Goal: Task Accomplishment & Management: Complete application form

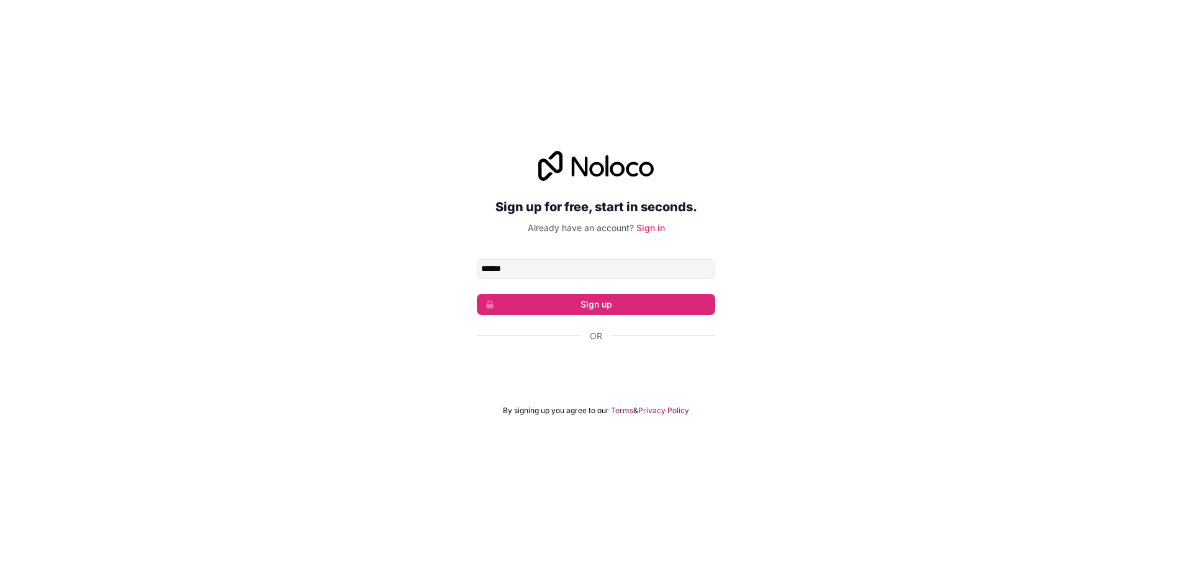
type input "**********"
click at [631, 296] on button "Sign up" at bounding box center [596, 304] width 238 height 21
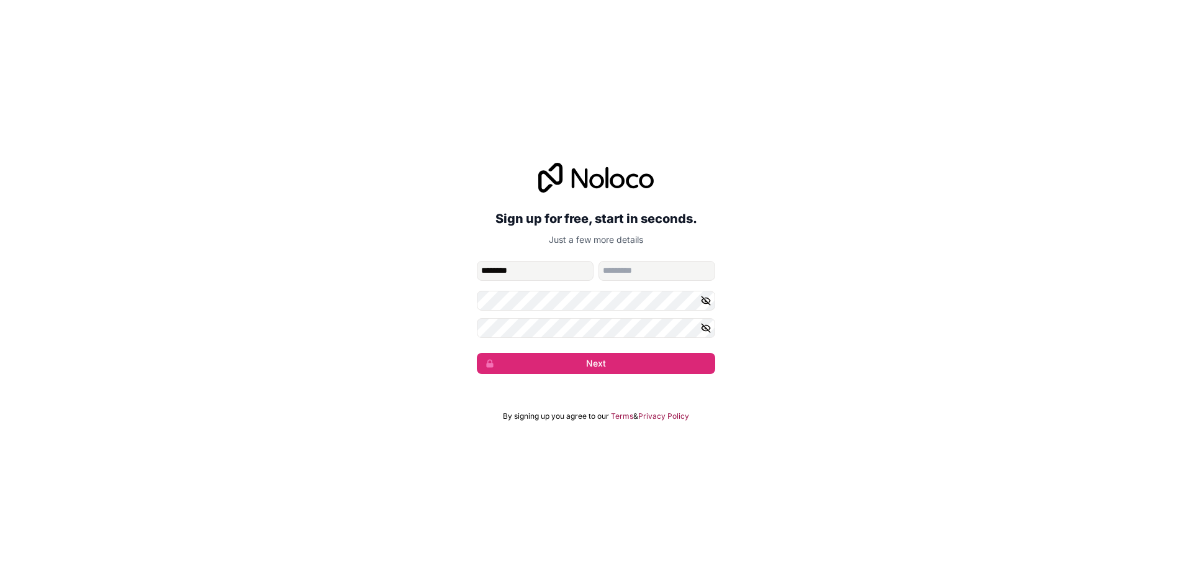
type input "********"
type input "******"
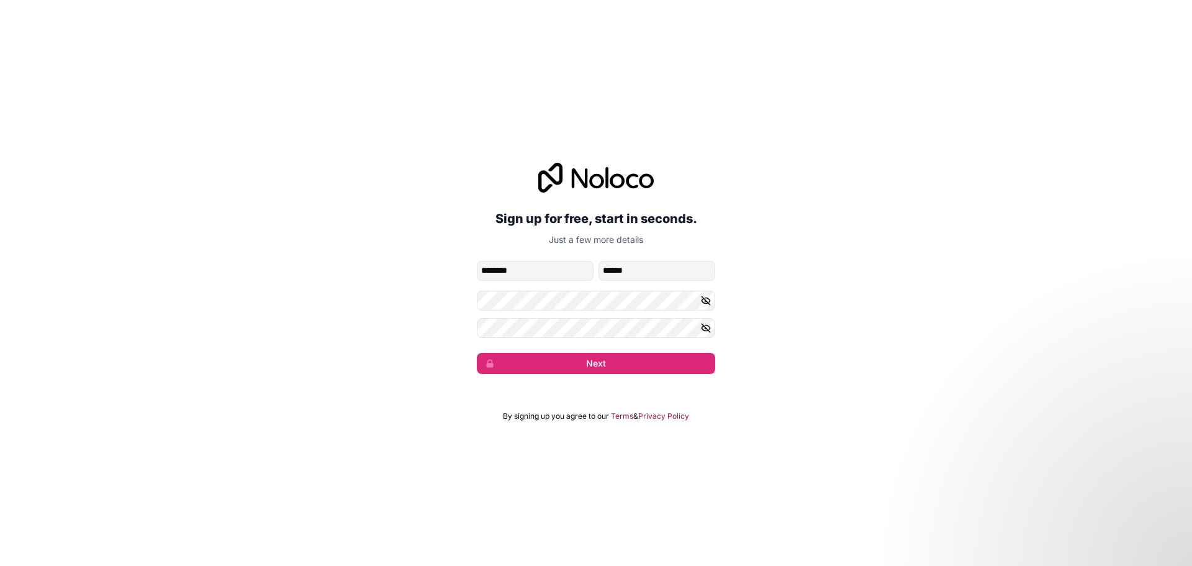
click at [707, 302] on icon "button" at bounding box center [706, 300] width 9 height 9
click at [612, 358] on button "Next" at bounding box center [596, 363] width 238 height 21
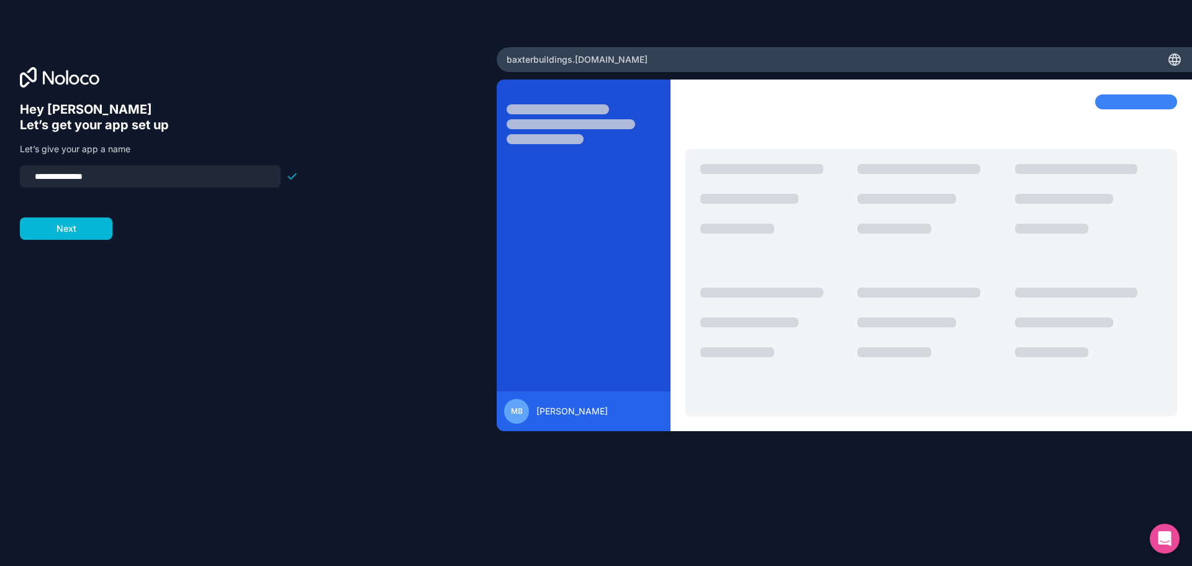
drag, startPoint x: 103, startPoint y: 182, endPoint x: -21, endPoint y: 173, distance: 124.5
click at [0, 173] on html "**********" at bounding box center [596, 283] width 1192 height 566
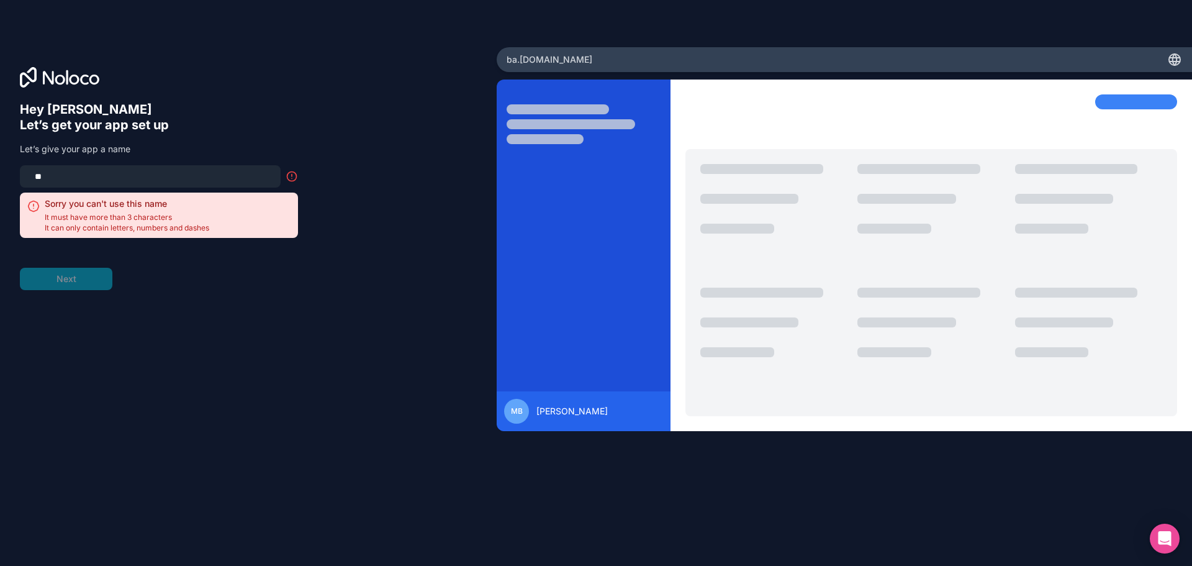
type input "*"
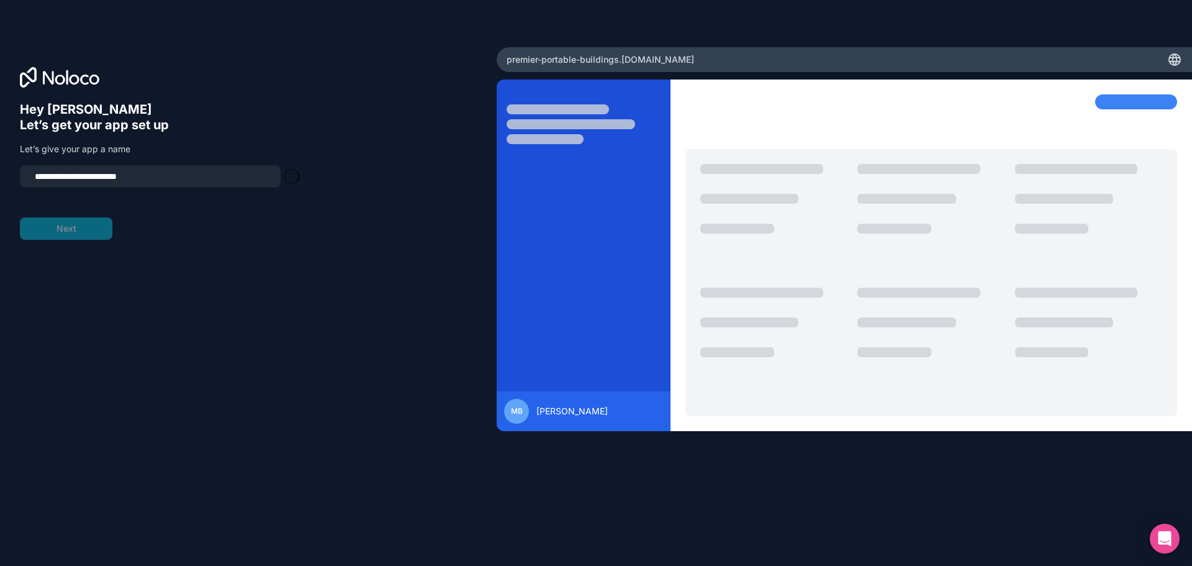
type input "**********"
click at [66, 229] on button "Next" at bounding box center [66, 228] width 93 height 22
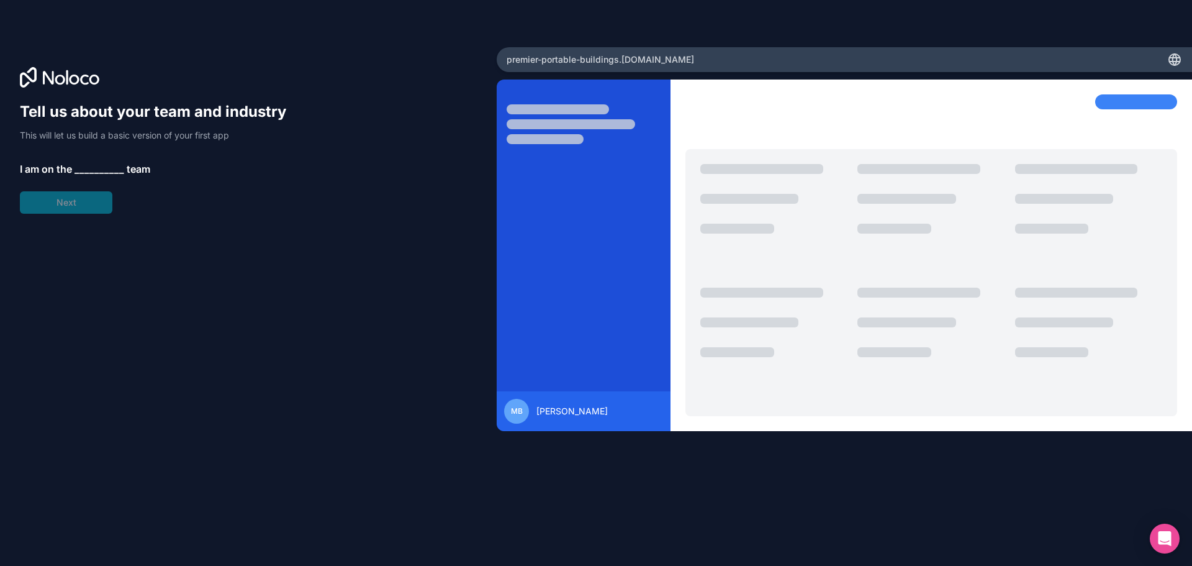
click at [89, 166] on span "__________" at bounding box center [100, 168] width 50 height 15
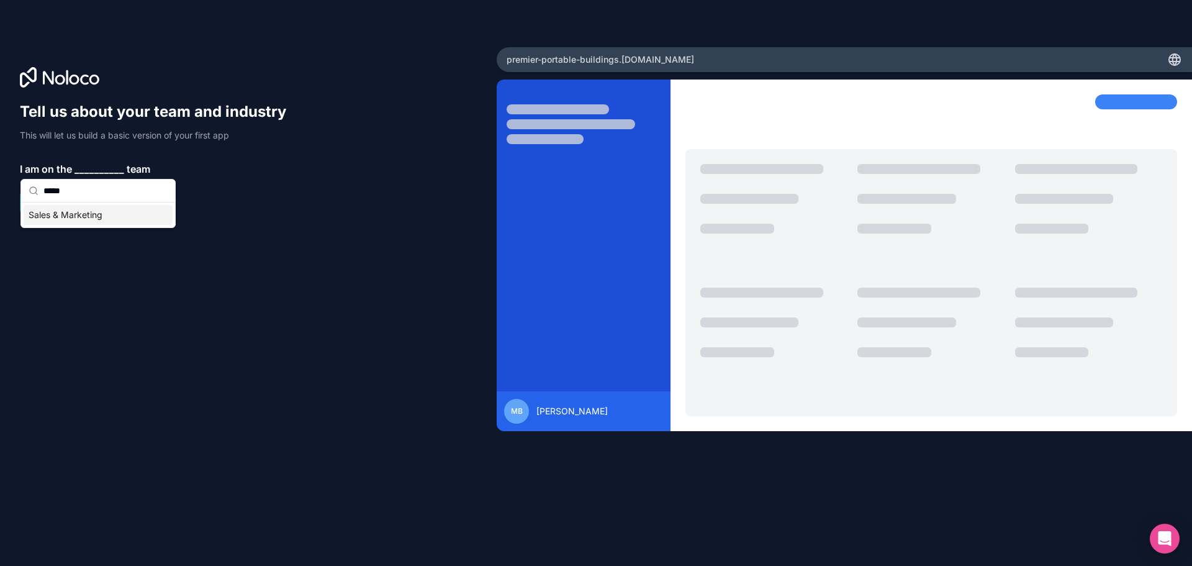
type input "*****"
click at [89, 203] on div "Sales & Marketing" at bounding box center [98, 214] width 154 height 25
click at [87, 218] on div "Sales & Marketing" at bounding box center [98, 215] width 149 height 20
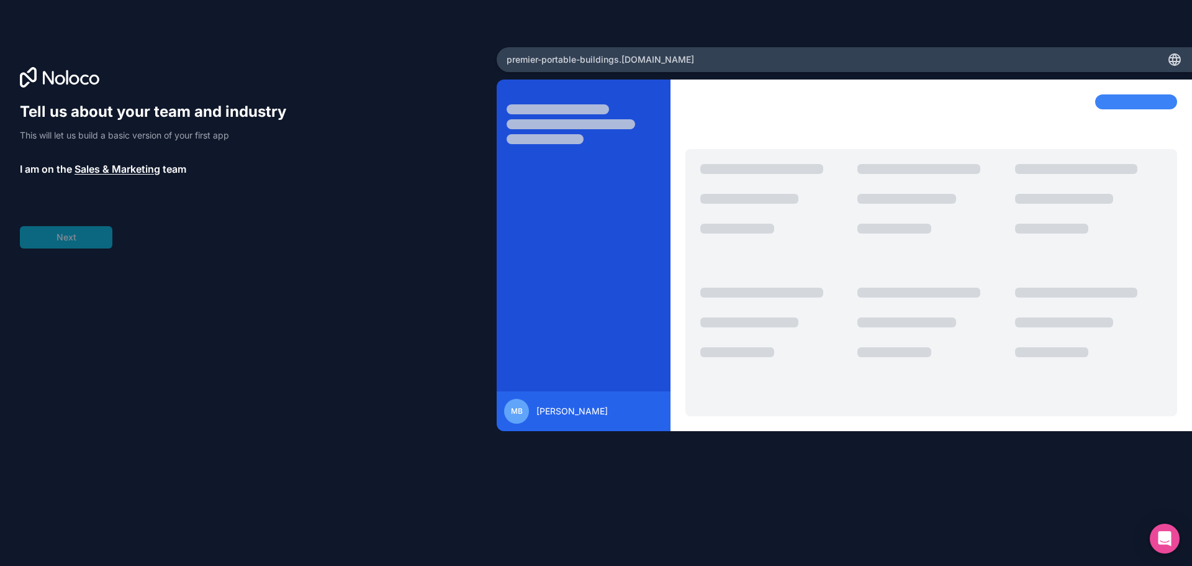
click at [63, 250] on div "Tell us about your team and industry This will let us build a basic version of …" at bounding box center [248, 300] width 457 height 397
click at [97, 200] on span "__________" at bounding box center [104, 203] width 50 height 15
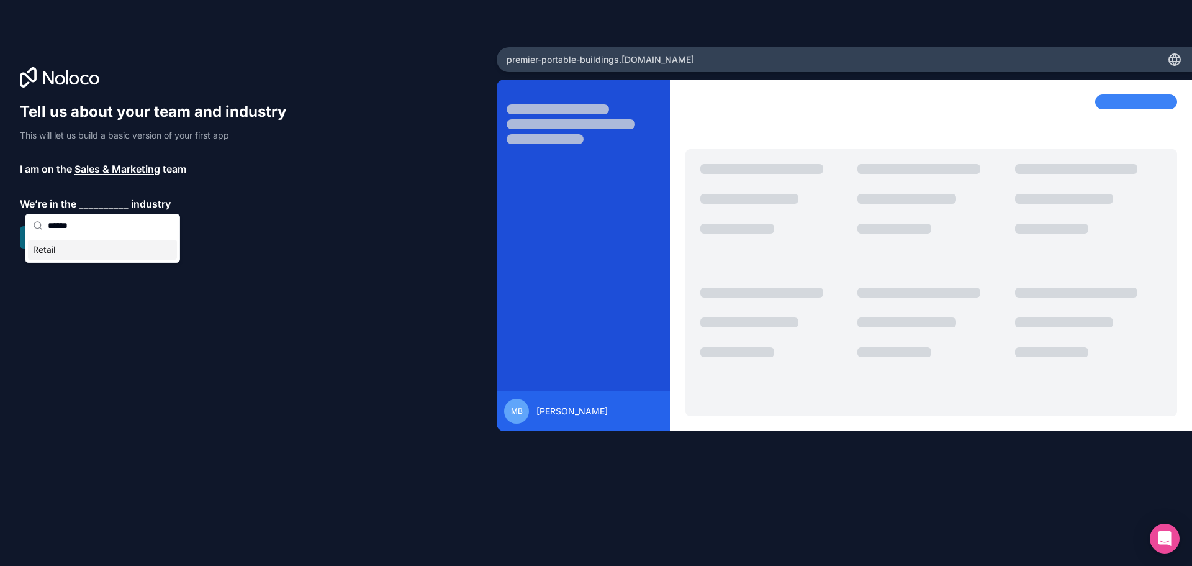
type input "******"
click at [78, 251] on div "Retail" at bounding box center [102, 250] width 149 height 20
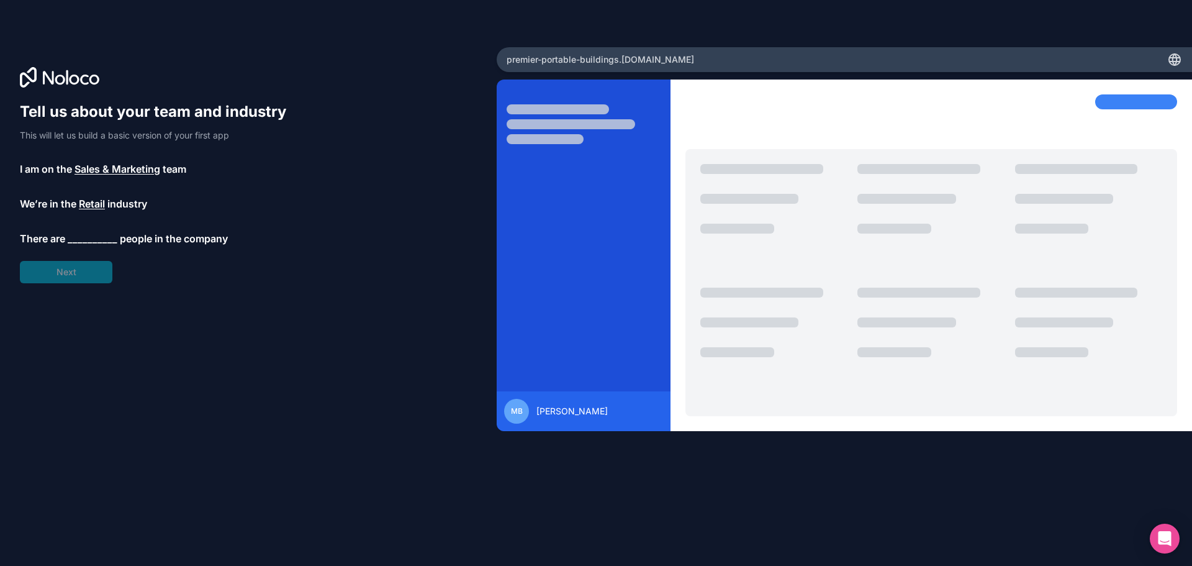
click at [76, 270] on div "Tell us about your team and industry This will let us build a basic version of …" at bounding box center [159, 192] width 278 height 181
click at [89, 227] on div "Tell us about your team and industry This will let us build a basic version of …" at bounding box center [159, 192] width 278 height 181
click at [88, 235] on span "__________" at bounding box center [93, 238] width 50 height 15
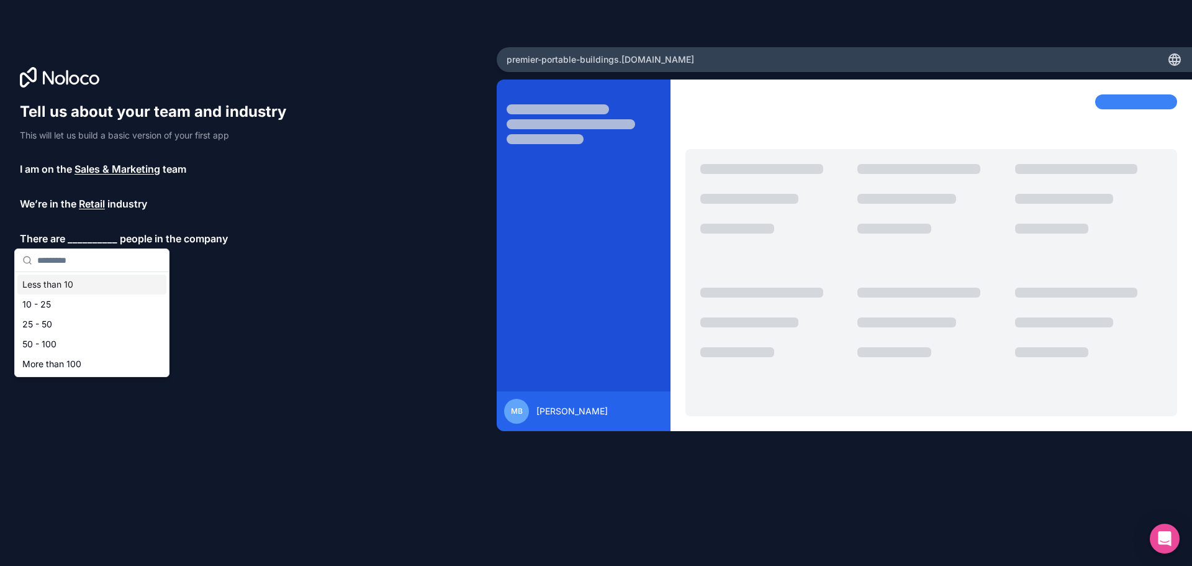
click at [68, 284] on div "Less than 10" at bounding box center [91, 284] width 149 height 20
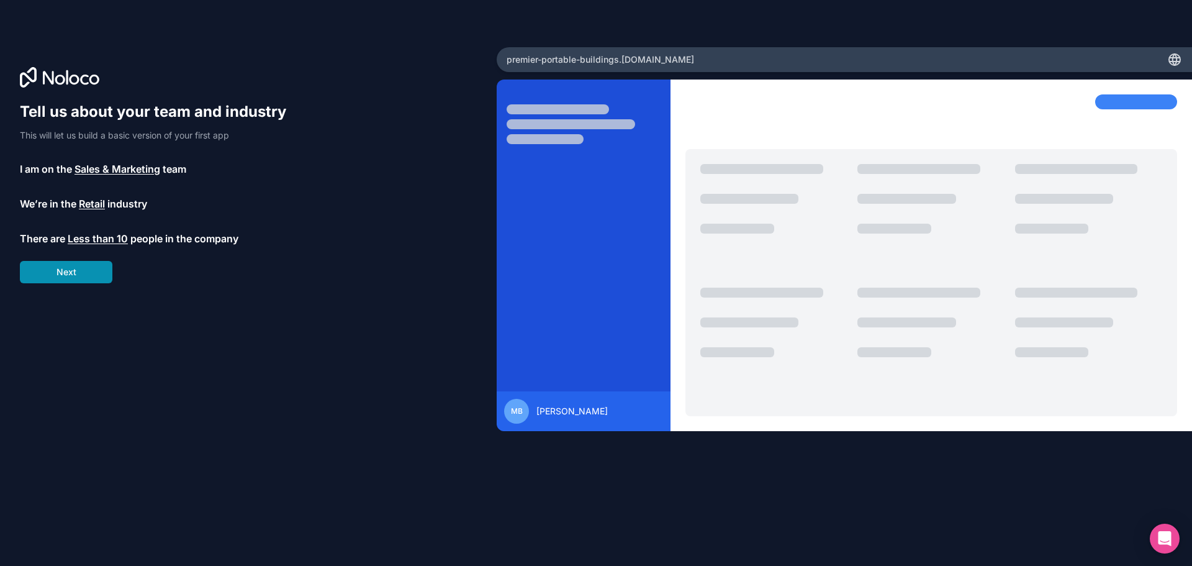
click at [63, 276] on button "Next" at bounding box center [66, 272] width 93 height 22
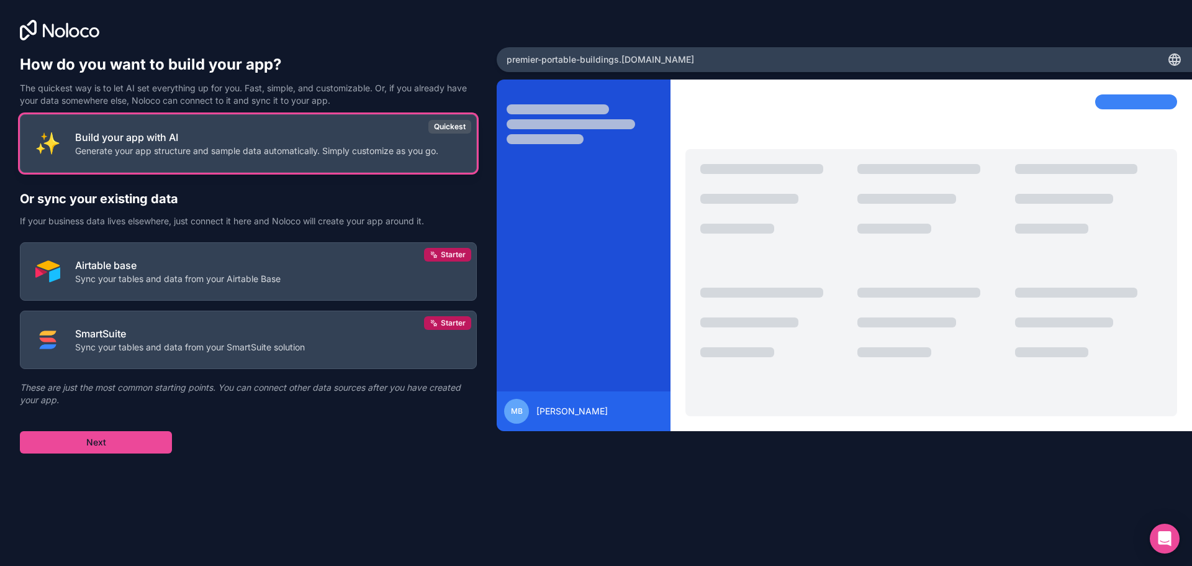
click at [171, 151] on p "Generate your app structure and sample data automatically. Simply customize as …" at bounding box center [256, 151] width 363 height 12
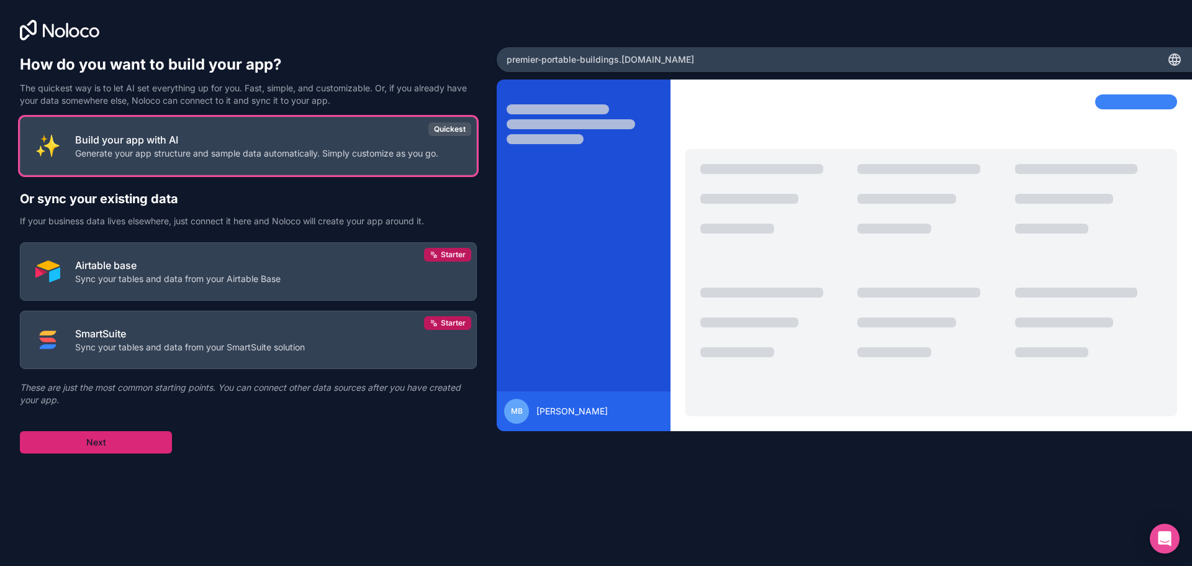
click at [99, 443] on button "Next" at bounding box center [96, 442] width 152 height 22
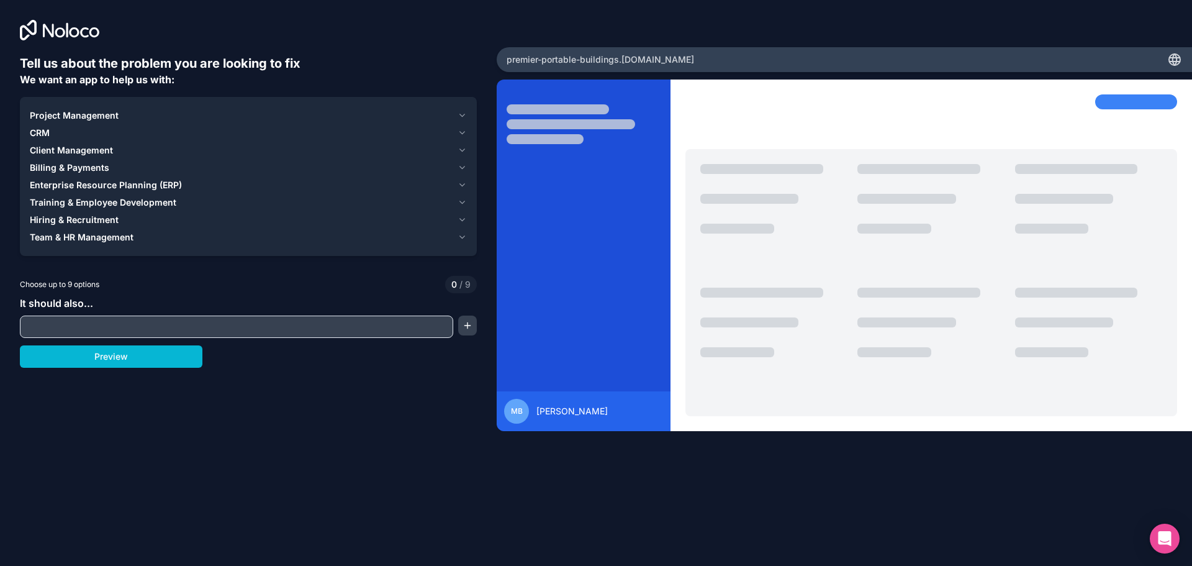
click at [81, 330] on input "text" at bounding box center [236, 326] width 427 height 17
click at [102, 115] on span "Project Management" at bounding box center [74, 115] width 89 height 12
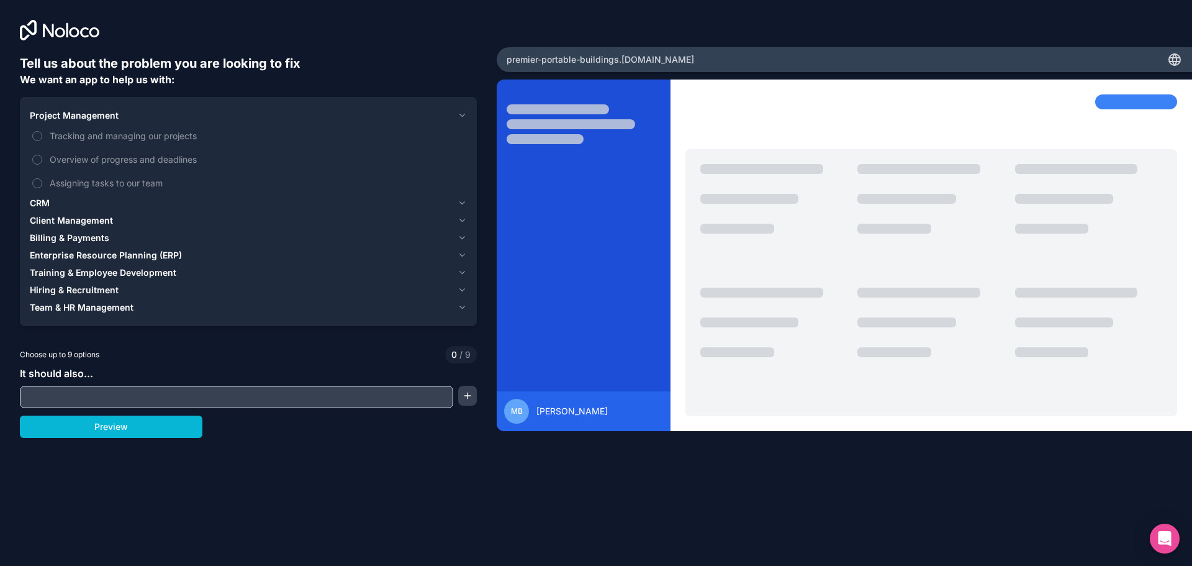
click at [108, 260] on span "Enterprise Resource Planning (ERP)" at bounding box center [106, 255] width 152 height 12
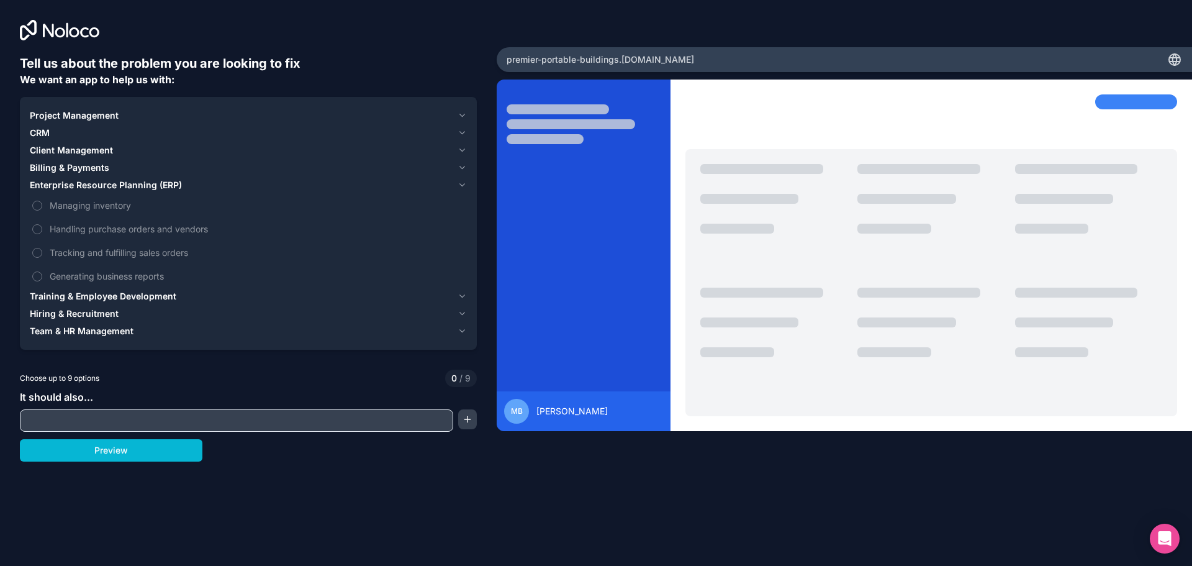
click at [138, 293] on span "Training & Employee Development" at bounding box center [103, 296] width 147 height 12
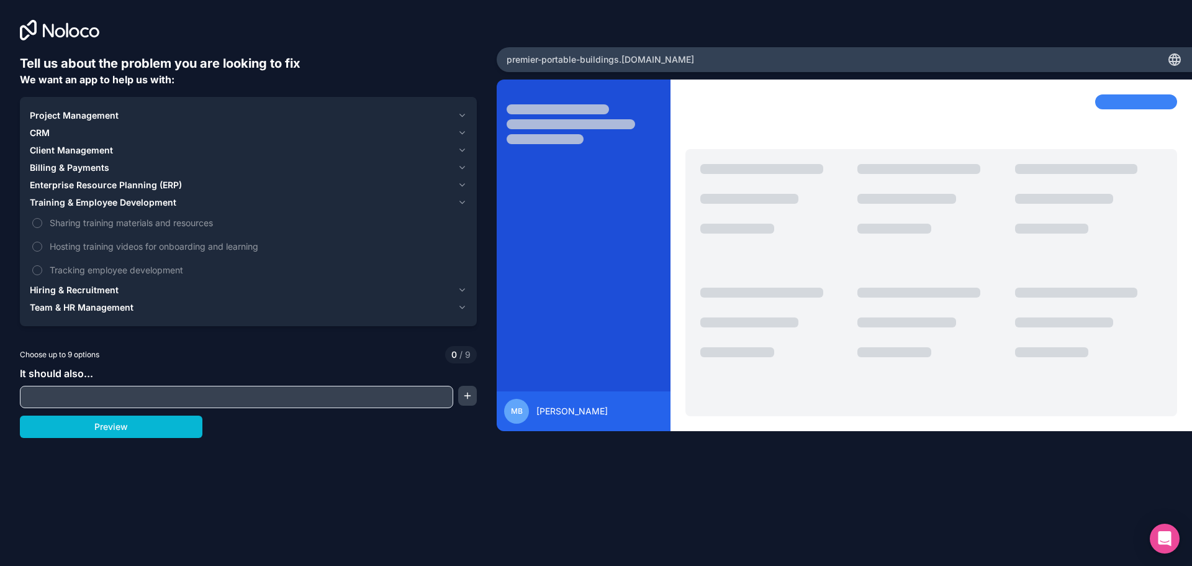
click at [114, 396] on input "text" at bounding box center [236, 396] width 427 height 17
click at [119, 427] on button "Preview" at bounding box center [111, 426] width 183 height 22
click at [76, 134] on div "CRM" at bounding box center [241, 133] width 423 height 12
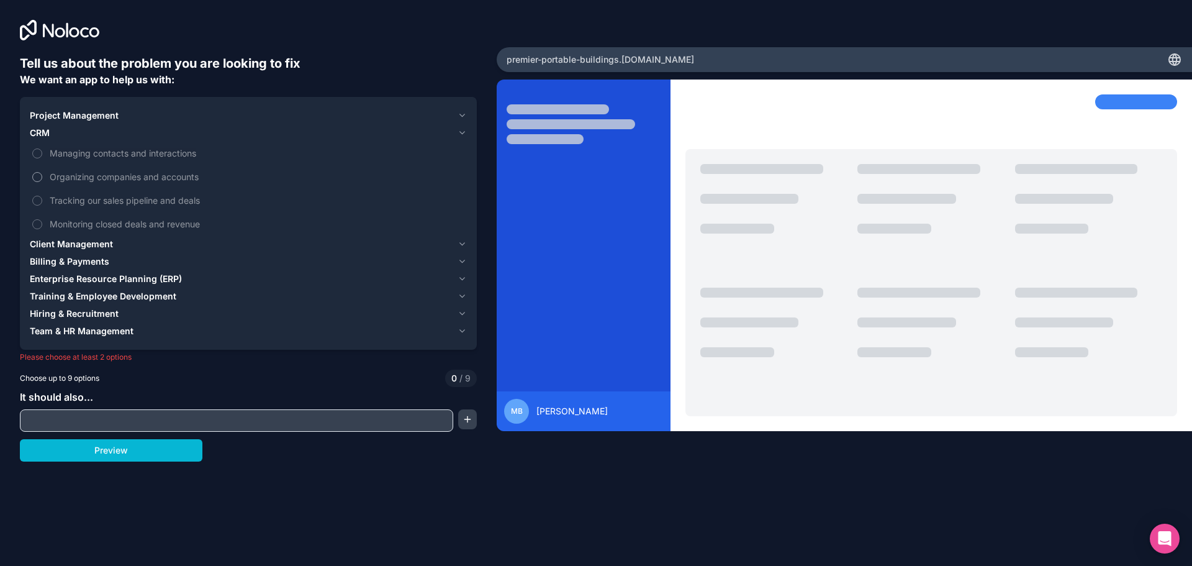
click at [171, 176] on span "Organizing companies and accounts" at bounding box center [257, 176] width 415 height 13
click at [42, 176] on button "Organizing companies and accounts" at bounding box center [37, 177] width 10 height 10
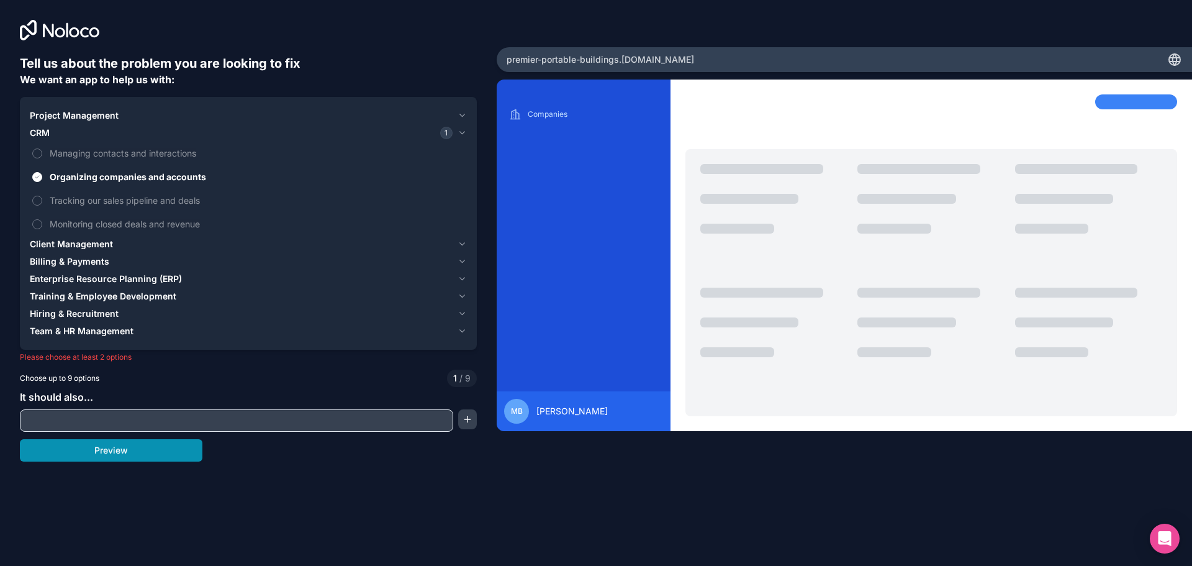
click at [117, 457] on button "Preview" at bounding box center [111, 450] width 183 height 22
click at [118, 450] on button "Preview" at bounding box center [111, 450] width 183 height 22
click at [79, 302] on span "Training & Employee Development" at bounding box center [103, 296] width 147 height 12
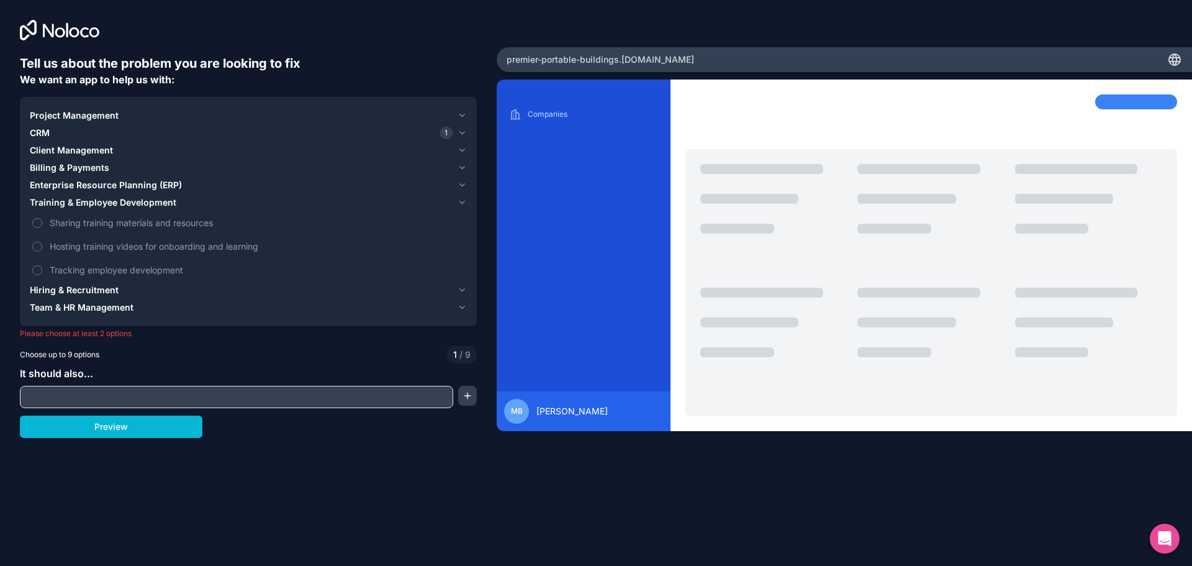
click at [95, 293] on span "Hiring & Recruitment" at bounding box center [74, 290] width 89 height 12
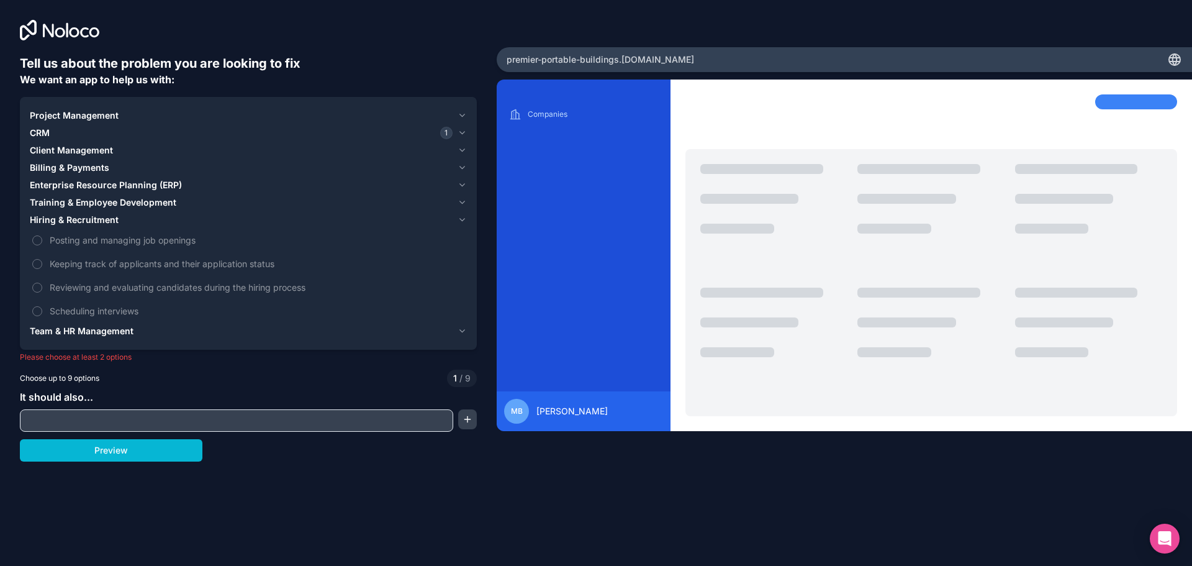
click at [68, 168] on span "Billing & Payments" at bounding box center [69, 167] width 79 height 12
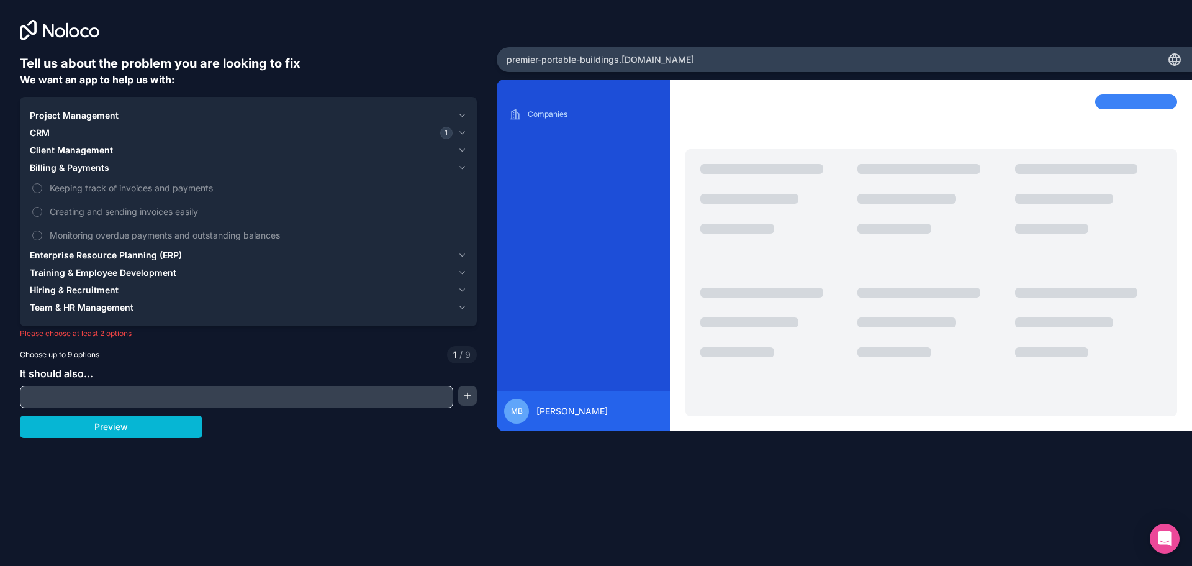
click at [68, 116] on span "Project Management" at bounding box center [74, 115] width 89 height 12
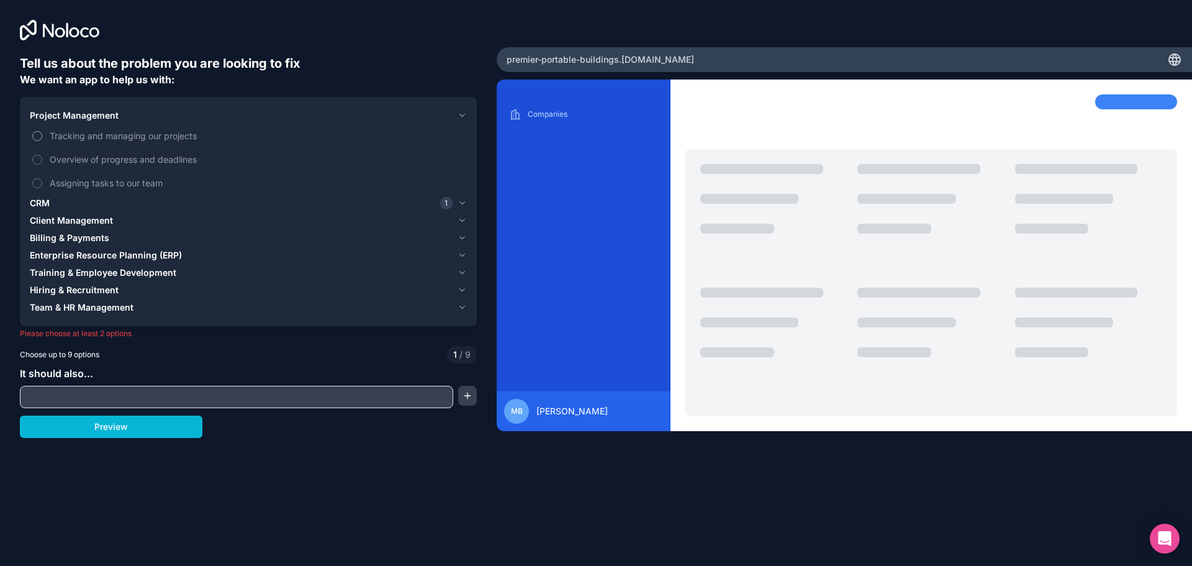
click at [68, 138] on span "Tracking and managing our projects" at bounding box center [257, 135] width 415 height 13
click at [42, 138] on button "Tracking and managing our projects" at bounding box center [37, 136] width 10 height 10
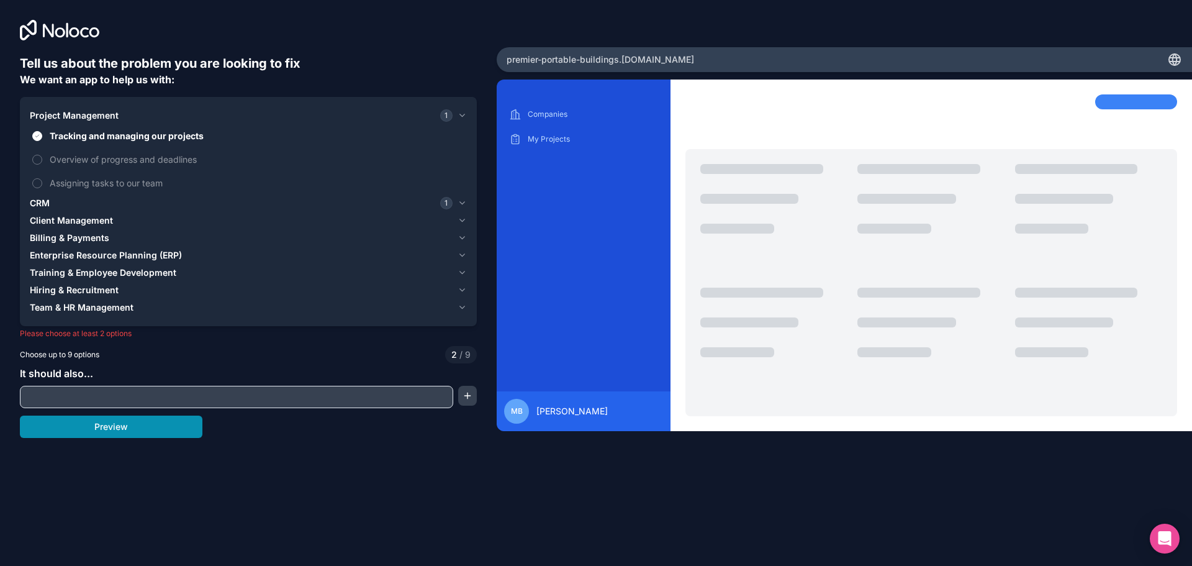
click at [77, 427] on button "Preview" at bounding box center [111, 426] width 183 height 22
